Goal: Task Accomplishment & Management: Complete application form

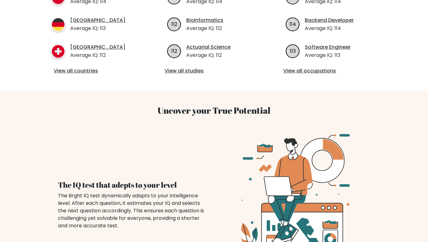
scroll to position [32, 0]
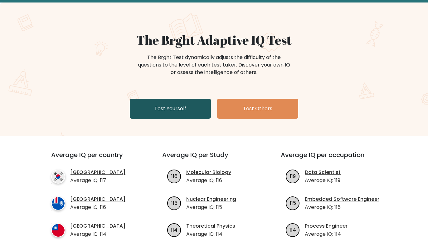
click at [171, 110] on link "Test Yourself" at bounding box center [170, 109] width 81 height 20
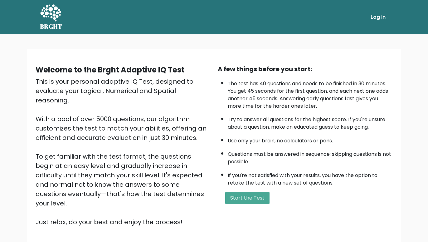
scroll to position [32, 0]
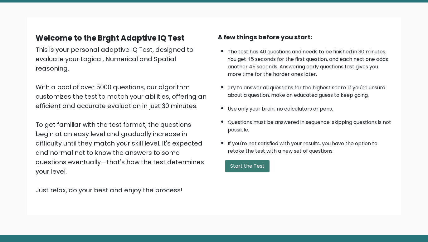
click at [249, 172] on button "Start the Test" at bounding box center [247, 166] width 44 height 12
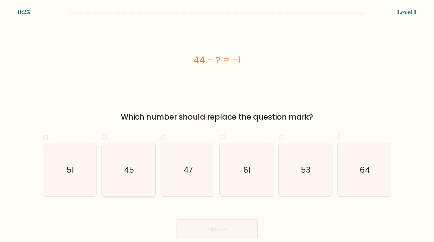
click at [135, 165] on icon "45" at bounding box center [128, 169] width 53 height 53
click at [217, 125] on input "b. 45" at bounding box center [217, 123] width 0 height 4
radio input "true"
click at [224, 233] on button "Next" at bounding box center [216, 229] width 81 height 20
click at [215, 229] on button "Next" at bounding box center [216, 229] width 81 height 20
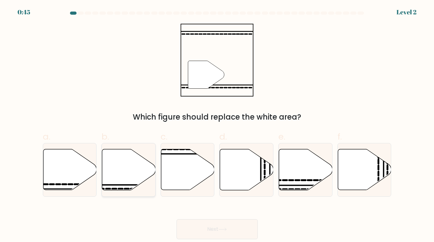
click at [125, 166] on icon at bounding box center [128, 169] width 53 height 41
click at [217, 125] on input "b." at bounding box center [217, 123] width 0 height 4
radio input "true"
click at [218, 224] on button "Next" at bounding box center [216, 229] width 81 height 20
click at [212, 228] on button "Next" at bounding box center [216, 229] width 81 height 20
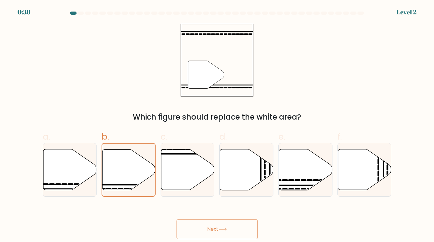
click at [213, 229] on button "Next" at bounding box center [216, 229] width 81 height 20
click at [226, 229] on icon at bounding box center [222, 229] width 8 height 3
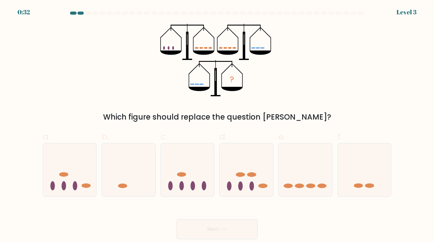
click at [225, 205] on div "Next" at bounding box center [217, 221] width 356 height 35
click at [309, 185] on ellipse at bounding box center [310, 186] width 9 height 5
click at [217, 125] on input "e." at bounding box center [217, 123] width 0 height 4
radio input "true"
click at [218, 230] on button "Next" at bounding box center [216, 229] width 81 height 20
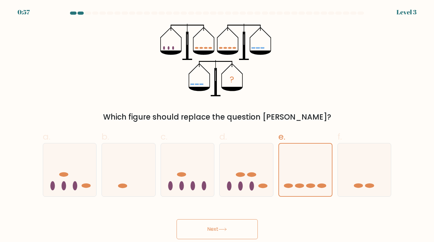
click at [215, 228] on button "Next" at bounding box center [216, 229] width 81 height 20
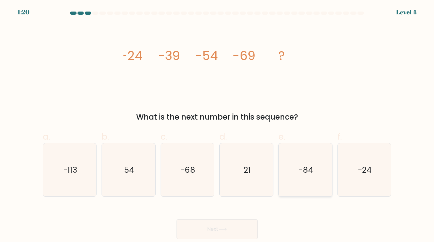
click at [309, 170] on text "-84" at bounding box center [305, 169] width 14 height 11
click at [217, 125] on input "e. -84" at bounding box center [217, 123] width 0 height 4
radio input "true"
click at [213, 228] on button "Next" at bounding box center [216, 229] width 81 height 20
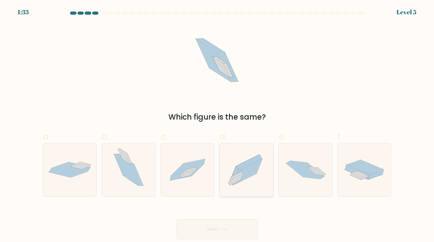
click at [251, 170] on icon at bounding box center [247, 172] width 29 height 26
click at [217, 125] on input "d." at bounding box center [217, 123] width 0 height 4
radio input "true"
click at [221, 228] on icon at bounding box center [222, 229] width 8 height 3
click at [215, 229] on button "Next" at bounding box center [216, 229] width 81 height 20
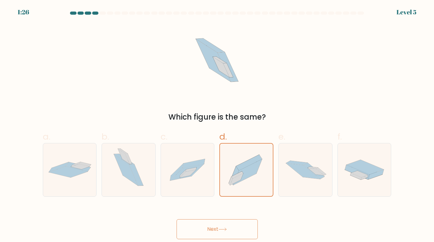
click at [213, 228] on button "Next" at bounding box center [216, 229] width 81 height 20
click at [222, 229] on icon at bounding box center [222, 229] width 7 height 3
click at [215, 229] on button "Next" at bounding box center [216, 229] width 81 height 20
click at [274, 210] on div "Next" at bounding box center [217, 221] width 356 height 35
click at [211, 231] on button "Next" at bounding box center [216, 229] width 81 height 20
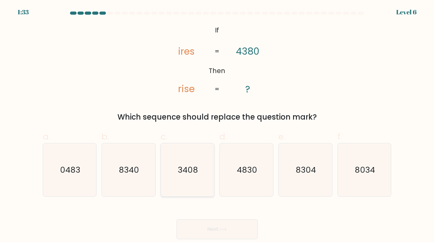
click at [173, 164] on icon "3408" at bounding box center [187, 169] width 53 height 53
click at [217, 125] on input "c. 3408" at bounding box center [217, 123] width 0 height 4
radio input "true"
click at [222, 225] on button "Next" at bounding box center [216, 229] width 81 height 20
click at [211, 227] on button "Next" at bounding box center [216, 229] width 81 height 20
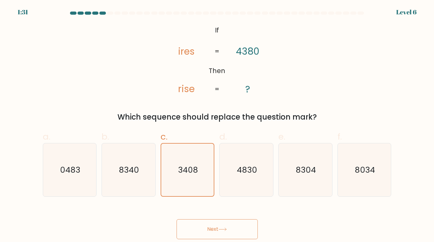
click at [212, 227] on button "Next" at bounding box center [216, 229] width 81 height 20
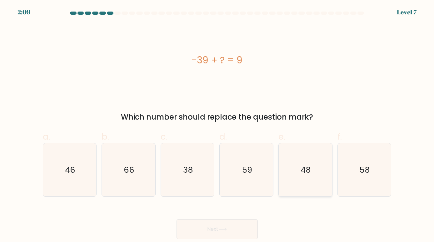
click at [305, 170] on text "48" at bounding box center [306, 169] width 10 height 11
click at [217, 125] on input "e. 48" at bounding box center [217, 123] width 0 height 4
radio input "true"
click at [220, 225] on button "Next" at bounding box center [216, 229] width 81 height 20
click at [212, 228] on button "Next" at bounding box center [216, 229] width 81 height 20
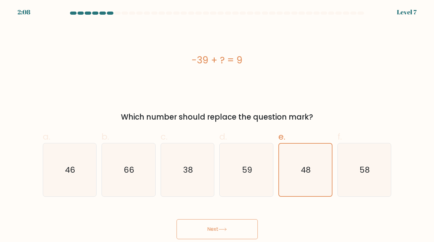
click at [212, 228] on button "Next" at bounding box center [216, 229] width 81 height 20
click at [237, 208] on div "Next" at bounding box center [217, 221] width 356 height 35
click at [213, 230] on button "Next" at bounding box center [216, 229] width 81 height 20
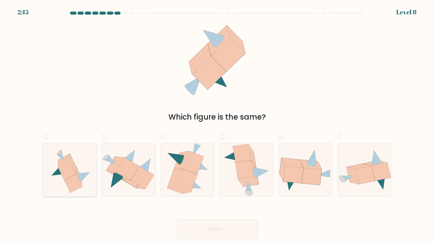
click at [71, 171] on icon at bounding box center [67, 171] width 18 height 18
click at [217, 125] on input "a." at bounding box center [217, 123] width 0 height 4
radio input "true"
click at [224, 228] on icon at bounding box center [222, 229] width 8 height 3
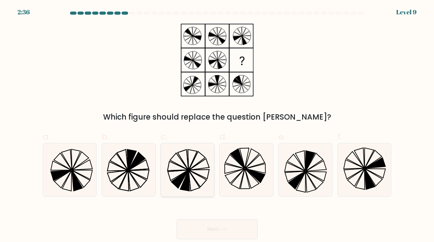
click at [187, 179] on icon at bounding box center [184, 180] width 9 height 21
click at [217, 125] on input "c." at bounding box center [217, 123] width 0 height 4
radio input "true"
click at [216, 227] on button "Next" at bounding box center [216, 229] width 81 height 20
click at [214, 228] on button "Next" at bounding box center [216, 229] width 81 height 20
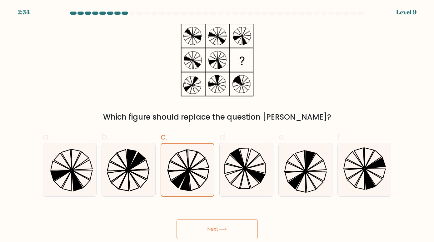
click at [214, 228] on button "Next" at bounding box center [216, 229] width 81 height 20
click at [225, 212] on div "Next" at bounding box center [217, 221] width 356 height 35
click at [215, 228] on button "Next" at bounding box center [216, 229] width 81 height 20
click at [211, 228] on button "Next" at bounding box center [216, 229] width 81 height 20
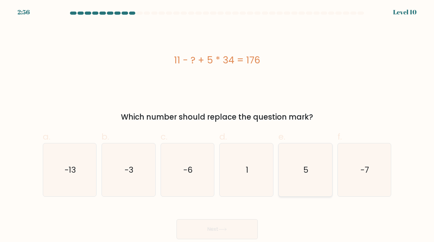
click at [314, 166] on icon "5" at bounding box center [304, 169] width 53 height 53
click at [217, 125] on input "e. 5" at bounding box center [217, 123] width 0 height 4
radio input "true"
click at [216, 228] on button "Next" at bounding box center [216, 229] width 81 height 20
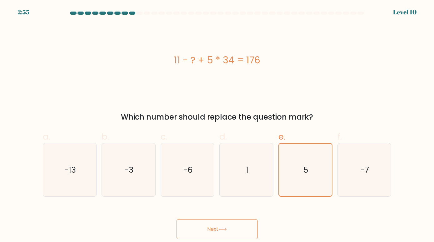
click at [221, 205] on div "Next" at bounding box center [217, 221] width 356 height 35
click at [213, 231] on button "Next" at bounding box center [216, 229] width 81 height 20
click at [219, 201] on form "a. 1" at bounding box center [217, 126] width 434 height 228
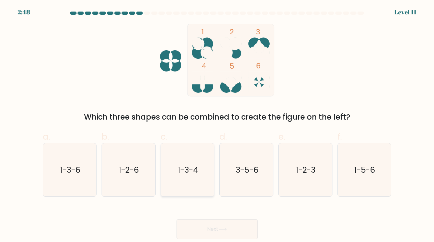
click at [191, 165] on text "1-3-4" at bounding box center [188, 169] width 20 height 11
click at [217, 125] on input "c. 1-3-4" at bounding box center [217, 123] width 0 height 4
radio input "true"
click at [212, 228] on button "Next" at bounding box center [216, 229] width 81 height 20
click at [217, 219] on div "Next" at bounding box center [217, 221] width 356 height 35
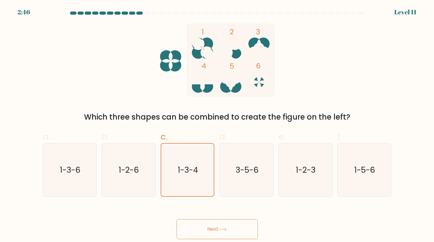
click at [212, 229] on button "Next" at bounding box center [216, 229] width 81 height 20
click at [219, 212] on div "Next" at bounding box center [217, 221] width 356 height 35
click at [213, 229] on button "Next" at bounding box center [216, 229] width 81 height 20
click at [213, 209] on div "Next" at bounding box center [217, 221] width 356 height 35
click at [214, 226] on button "Next" at bounding box center [216, 229] width 81 height 20
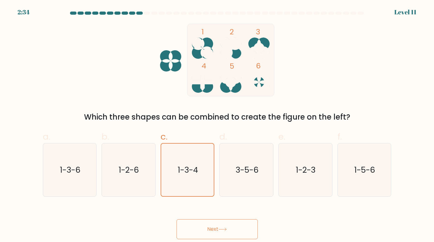
click at [219, 212] on div "Next" at bounding box center [217, 221] width 356 height 35
click at [212, 230] on button "Next" at bounding box center [216, 229] width 81 height 20
drag, startPoint x: 291, startPoint y: 223, endPoint x: 244, endPoint y: 224, distance: 46.8
click at [287, 224] on div "Next" at bounding box center [217, 221] width 356 height 35
click at [209, 227] on button "Next" at bounding box center [216, 229] width 81 height 20
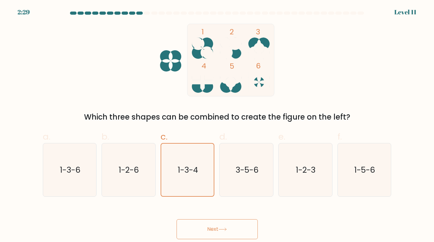
click at [232, 228] on button "Next" at bounding box center [216, 229] width 81 height 20
click at [225, 229] on icon at bounding box center [222, 229] width 8 height 3
click at [198, 229] on button "Next" at bounding box center [216, 229] width 81 height 20
click at [224, 210] on div "Next" at bounding box center [217, 221] width 356 height 35
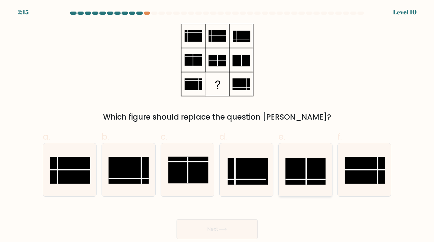
click at [301, 171] on rect at bounding box center [305, 171] width 40 height 27
click at [217, 125] on input "e." at bounding box center [217, 123] width 0 height 4
radio input "true"
click at [209, 233] on button "Next" at bounding box center [216, 229] width 81 height 20
click at [215, 230] on button "Next" at bounding box center [216, 229] width 81 height 20
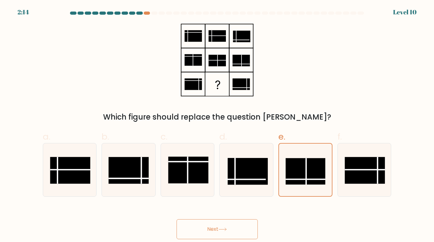
click at [220, 210] on div "Next" at bounding box center [217, 221] width 356 height 35
click at [211, 228] on button "Next" at bounding box center [216, 229] width 81 height 20
click at [217, 211] on div "Next" at bounding box center [217, 221] width 356 height 35
click at [211, 230] on button "Next" at bounding box center [216, 229] width 81 height 20
click at [218, 212] on div "Next" at bounding box center [217, 221] width 356 height 35
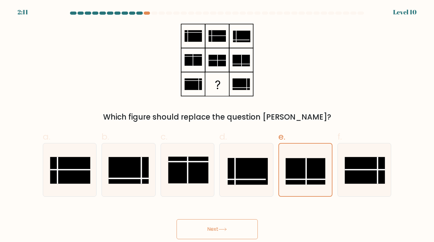
click at [216, 228] on button "Next" at bounding box center [216, 229] width 81 height 20
click at [219, 209] on div "Next" at bounding box center [217, 221] width 356 height 35
click at [213, 229] on button "Next" at bounding box center [216, 229] width 81 height 20
click at [217, 206] on div "Next" at bounding box center [217, 221] width 356 height 35
drag, startPoint x: 214, startPoint y: 228, endPoint x: 209, endPoint y: 230, distance: 4.5
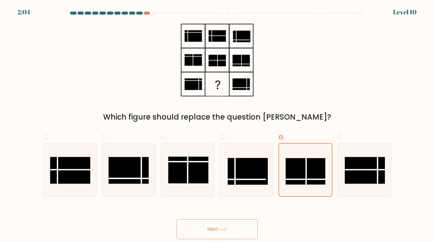
click at [213, 229] on button "Next" at bounding box center [216, 229] width 81 height 20
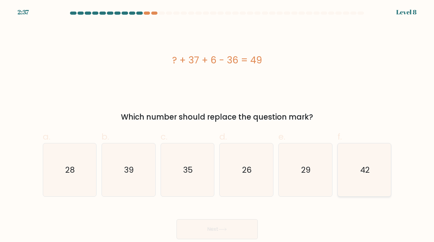
click at [364, 167] on text "42" at bounding box center [364, 169] width 9 height 11
click at [217, 125] on input "f. 42" at bounding box center [217, 123] width 0 height 4
radio input "true"
click at [213, 229] on button "Next" at bounding box center [216, 229] width 81 height 20
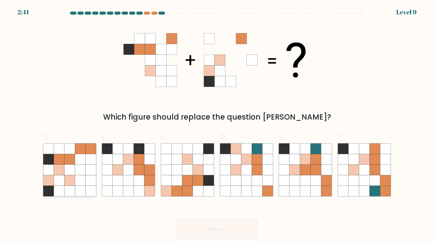
click at [64, 166] on icon at bounding box center [59, 170] width 11 height 11
click at [217, 125] on input "a." at bounding box center [217, 123] width 0 height 4
radio input "true"
click at [219, 226] on button "Next" at bounding box center [216, 229] width 81 height 20
click at [217, 207] on div "Next" at bounding box center [217, 221] width 356 height 35
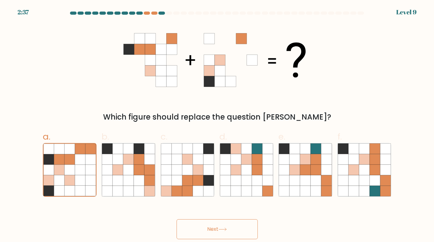
drag, startPoint x: 212, startPoint y: 228, endPoint x: 221, endPoint y: 228, distance: 8.7
click at [212, 228] on button "Next" at bounding box center [216, 229] width 81 height 20
click at [278, 221] on div "Next" at bounding box center [217, 221] width 356 height 35
click at [210, 228] on button "Next" at bounding box center [216, 229] width 81 height 20
click at [217, 207] on div "Next" at bounding box center [217, 221] width 356 height 35
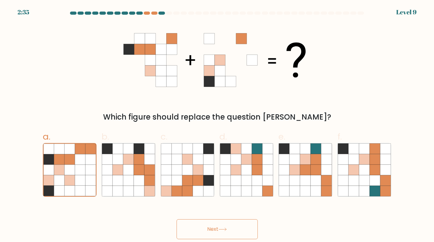
click at [213, 228] on button "Next" at bounding box center [216, 229] width 81 height 20
click at [218, 204] on form at bounding box center [217, 126] width 434 height 228
click at [207, 226] on button "Next" at bounding box center [216, 229] width 81 height 20
click at [218, 208] on div "Next" at bounding box center [217, 221] width 356 height 35
click at [229, 229] on button "Next" at bounding box center [216, 229] width 81 height 20
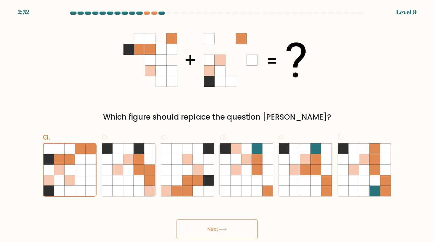
click at [277, 223] on div "Next" at bounding box center [217, 221] width 356 height 35
click at [209, 230] on button "Next" at bounding box center [216, 229] width 81 height 20
click at [219, 209] on div "Next" at bounding box center [217, 221] width 356 height 35
click at [212, 229] on button "Next" at bounding box center [216, 229] width 81 height 20
click at [217, 206] on div "Next" at bounding box center [217, 221] width 356 height 35
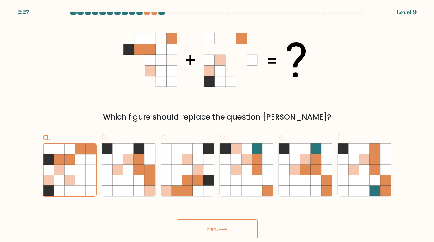
click at [210, 229] on button "Next" at bounding box center [216, 229] width 81 height 20
click at [160, 219] on div "Next" at bounding box center [217, 221] width 356 height 35
click at [218, 229] on button "Next" at bounding box center [216, 229] width 81 height 20
click at [219, 204] on form at bounding box center [217, 126] width 434 height 228
drag, startPoint x: 218, startPoint y: 204, endPoint x: 217, endPoint y: 213, distance: 9.2
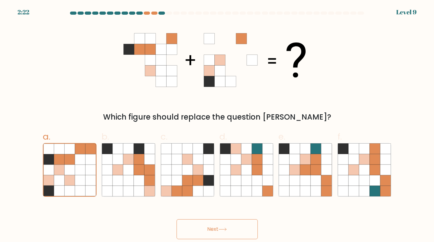
click at [218, 204] on form at bounding box center [217, 126] width 434 height 228
click at [228, 228] on button "Next" at bounding box center [216, 229] width 81 height 20
click at [213, 228] on button "Next" at bounding box center [216, 229] width 81 height 20
click at [219, 206] on div "Next" at bounding box center [217, 221] width 356 height 35
click at [212, 229] on button "Next" at bounding box center [216, 229] width 81 height 20
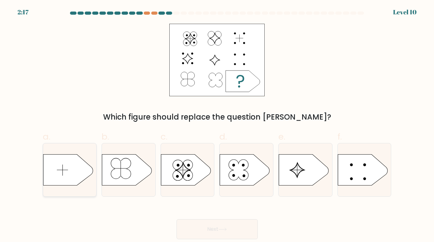
click at [68, 168] on icon at bounding box center [68, 169] width 50 height 31
click at [217, 125] on input "a." at bounding box center [217, 123] width 0 height 4
radio input "true"
click at [208, 227] on button "Next" at bounding box center [216, 229] width 81 height 20
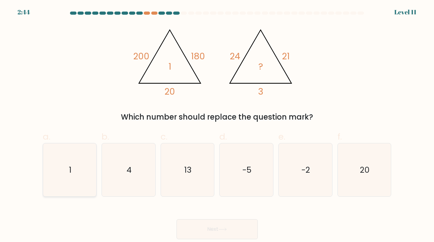
click at [75, 166] on icon "1" at bounding box center [69, 169] width 53 height 53
click at [217, 125] on input "a. 1" at bounding box center [217, 123] width 0 height 4
radio input "true"
click at [218, 226] on button "Next" at bounding box center [216, 229] width 81 height 20
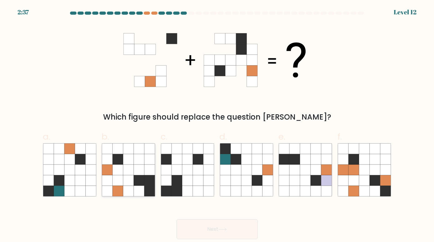
click at [129, 176] on icon at bounding box center [128, 180] width 11 height 11
click at [217, 125] on input "b." at bounding box center [217, 123] width 0 height 4
radio input "true"
click at [218, 229] on button "Next" at bounding box center [216, 229] width 81 height 20
click at [218, 206] on div "Next" at bounding box center [217, 221] width 356 height 35
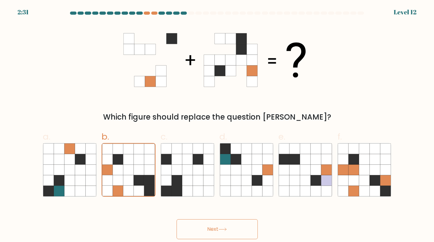
click at [215, 229] on button "Next" at bounding box center [216, 229] width 81 height 20
click at [215, 210] on div "Next" at bounding box center [217, 221] width 356 height 35
click at [215, 229] on button "Next" at bounding box center [216, 229] width 81 height 20
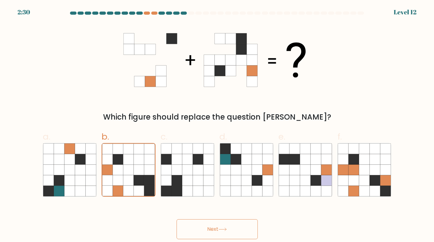
click at [215, 229] on button "Next" at bounding box center [216, 229] width 81 height 20
click at [214, 229] on button "Next" at bounding box center [216, 229] width 81 height 20
click at [215, 205] on div "Next" at bounding box center [217, 221] width 356 height 35
click at [211, 231] on button "Next" at bounding box center [216, 229] width 81 height 20
click at [243, 209] on div "Next" at bounding box center [217, 221] width 356 height 35
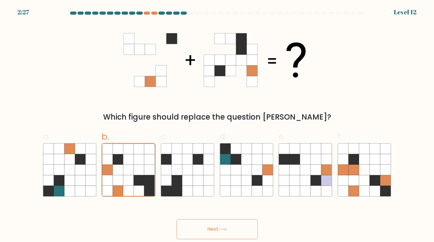
click at [288, 218] on div "Next" at bounding box center [217, 221] width 356 height 35
click at [287, 217] on div "Next" at bounding box center [217, 221] width 356 height 35
click at [286, 216] on div "Next" at bounding box center [217, 221] width 356 height 35
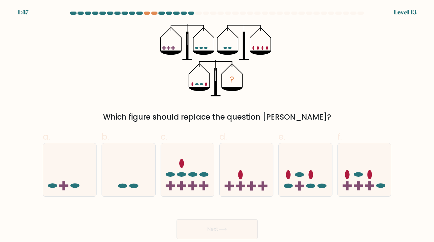
click at [274, 205] on div "Next" at bounding box center [217, 221] width 356 height 35
click at [132, 179] on icon at bounding box center [128, 170] width 53 height 44
click at [217, 125] on input "b." at bounding box center [217, 123] width 0 height 4
radio input "true"
click at [209, 228] on button "Next" at bounding box center [216, 229] width 81 height 20
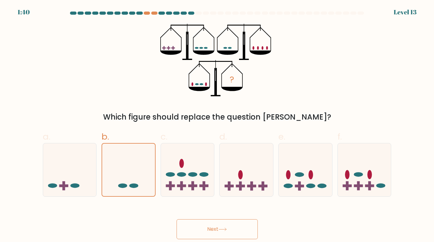
click at [272, 216] on div "Next" at bounding box center [217, 221] width 356 height 35
click at [266, 212] on div "Next" at bounding box center [217, 221] width 356 height 35
click at [267, 212] on div "Next" at bounding box center [217, 221] width 356 height 35
drag, startPoint x: 267, startPoint y: 212, endPoint x: 254, endPoint y: 214, distance: 12.9
click at [268, 212] on div "Next" at bounding box center [217, 221] width 356 height 35
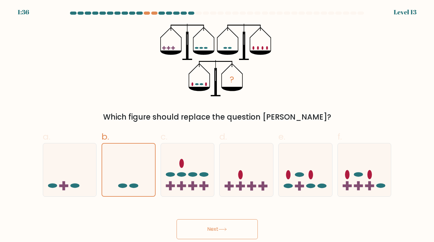
click at [213, 229] on button "Next" at bounding box center [216, 229] width 81 height 20
click at [219, 207] on div "Next" at bounding box center [217, 221] width 356 height 35
click at [271, 207] on div "Next" at bounding box center [217, 221] width 356 height 35
click at [221, 210] on div "Next" at bounding box center [217, 221] width 356 height 35
click at [287, 205] on div "Next" at bounding box center [217, 221] width 356 height 35
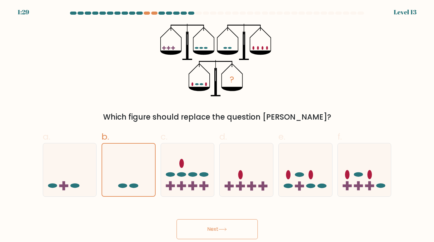
click at [217, 227] on button "Next" at bounding box center [216, 229] width 81 height 20
click at [275, 209] on div "Next" at bounding box center [217, 221] width 356 height 35
click at [269, 210] on div "Next" at bounding box center [217, 221] width 356 height 35
click at [276, 208] on div "Next" at bounding box center [217, 221] width 356 height 35
click at [214, 229] on button "Next" at bounding box center [216, 229] width 81 height 20
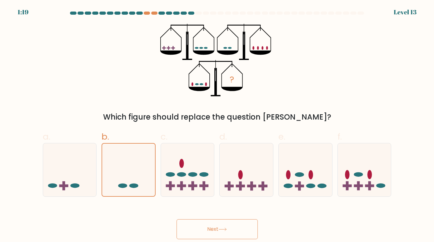
click at [214, 229] on button "Next" at bounding box center [216, 229] width 81 height 20
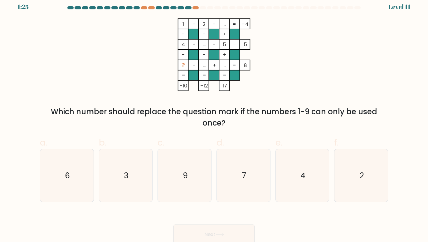
scroll to position [8, 0]
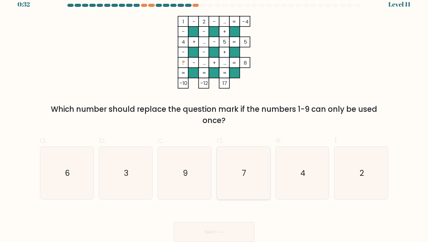
click at [254, 167] on icon "7" at bounding box center [243, 173] width 52 height 52
click at [214, 117] on input "d. 7" at bounding box center [214, 115] width 0 height 4
radio input "true"
drag, startPoint x: 263, startPoint y: 209, endPoint x: 252, endPoint y: 221, distance: 16.6
click at [263, 210] on div "Next" at bounding box center [214, 224] width 356 height 35
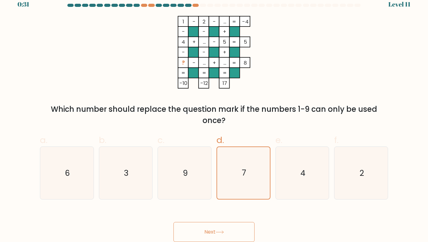
click at [222, 235] on button "Next" at bounding box center [214, 232] width 81 height 20
click at [215, 230] on button "Next" at bounding box center [214, 232] width 81 height 20
click at [272, 217] on div "Next" at bounding box center [214, 224] width 356 height 35
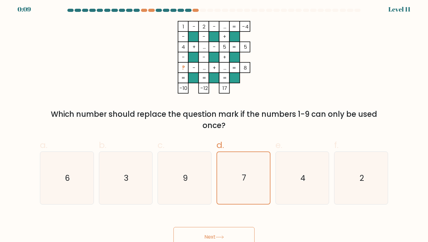
scroll to position [0, 0]
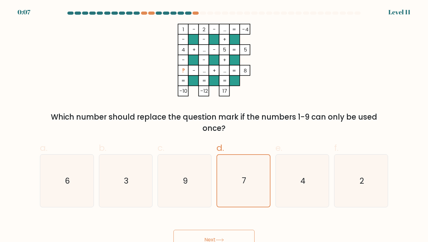
click at [273, 218] on div "Next" at bounding box center [214, 232] width 356 height 35
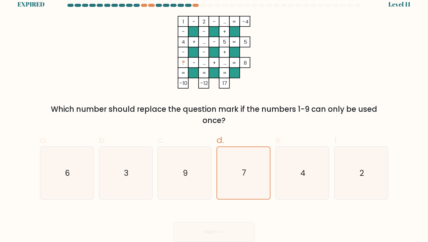
click at [273, 220] on div "Next" at bounding box center [214, 224] width 356 height 35
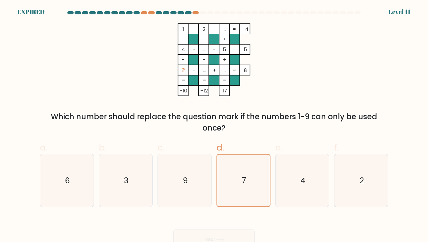
scroll to position [0, 0]
